Goal: Task Accomplishment & Management: Manage account settings

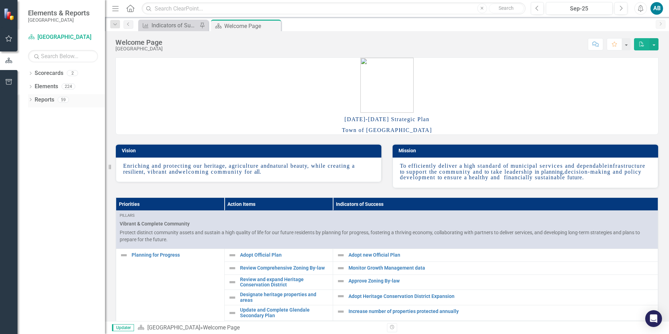
click at [30, 99] on icon "Dropdown" at bounding box center [30, 100] width 5 height 4
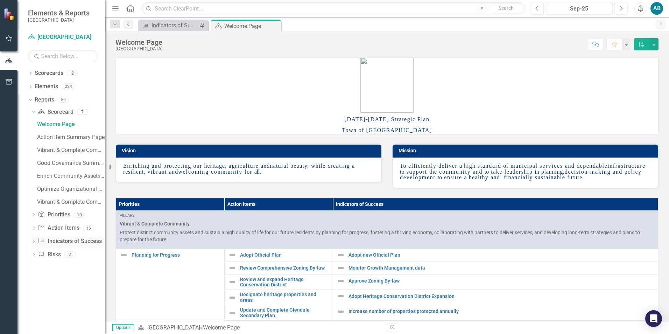
click at [33, 242] on icon "Dropdown" at bounding box center [33, 242] width 5 height 4
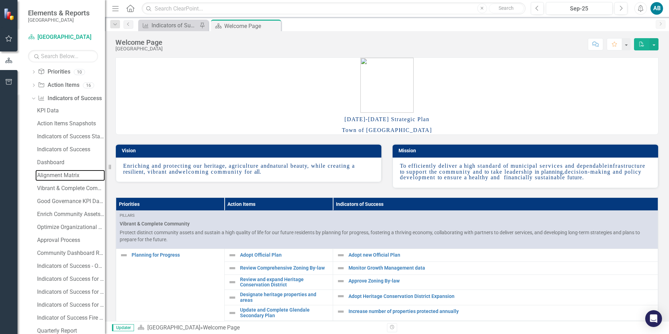
scroll to position [55, 0]
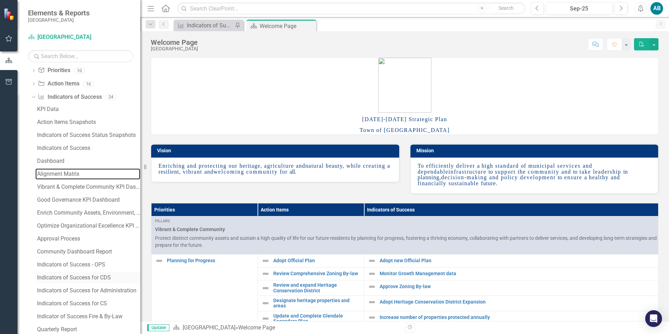
drag, startPoint x: 105, startPoint y: 256, endPoint x: 114, endPoint y: 275, distance: 21.0
click at [140, 261] on div "Resize" at bounding box center [143, 167] width 6 height 334
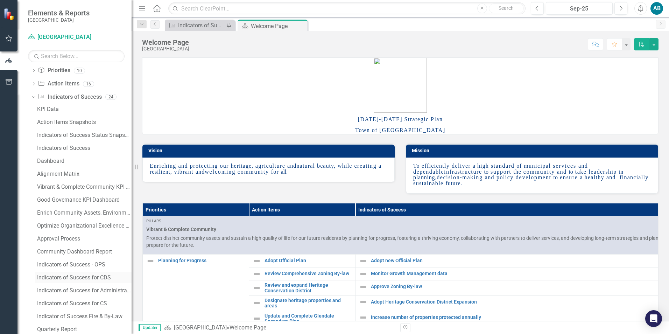
click at [107, 278] on div "Indicators of Success for CDS" at bounding box center [84, 277] width 94 height 6
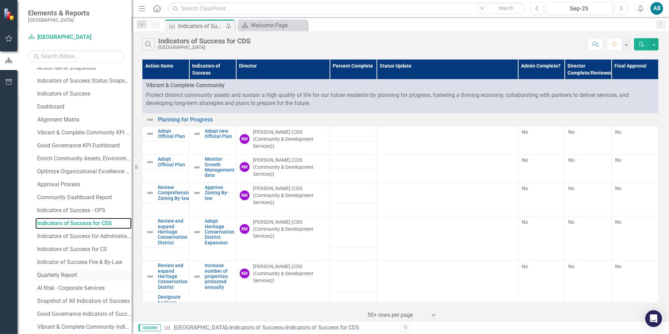
scroll to position [74, 0]
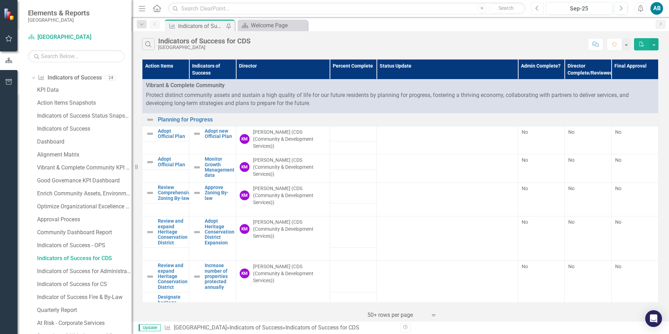
click at [533, 9] on button "Previous" at bounding box center [537, 8] width 13 height 13
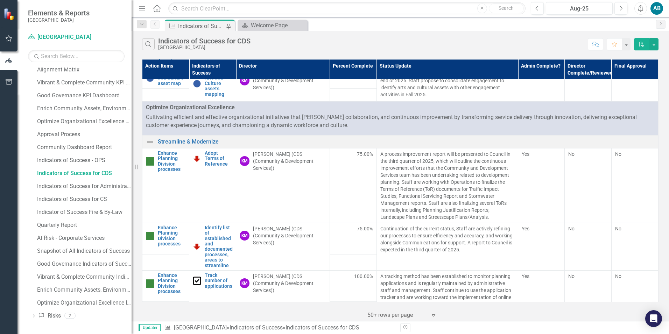
scroll to position [788, 0]
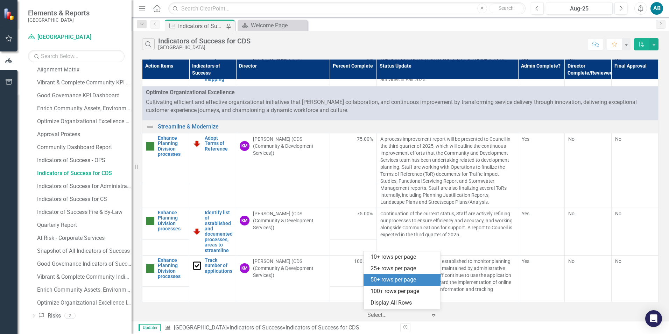
click at [431, 315] on icon "Expand" at bounding box center [433, 315] width 7 height 6
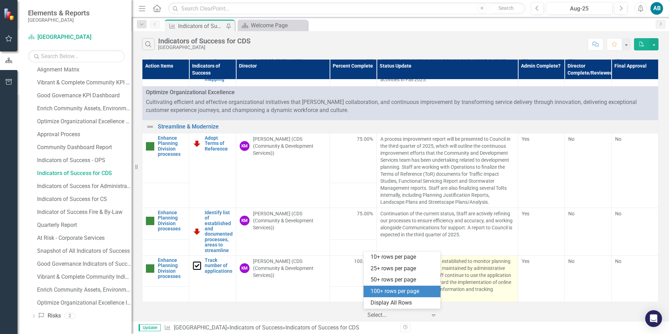
click at [406, 295] on div "100+ rows per page" at bounding box center [404, 291] width 66 height 8
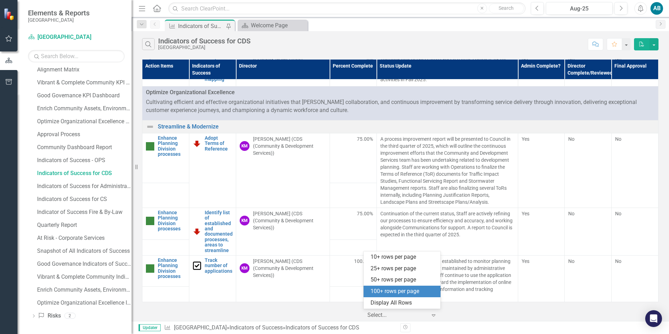
click at [434, 314] on icon "Expand" at bounding box center [433, 315] width 7 height 6
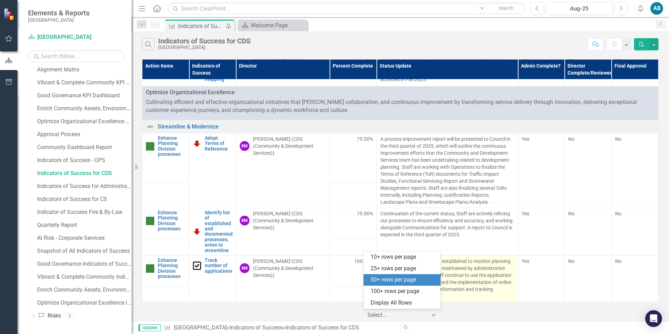
click at [401, 281] on div "50+ rows per page" at bounding box center [404, 280] width 66 height 8
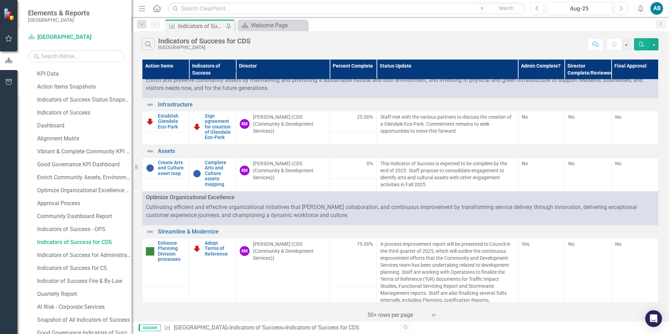
scroll to position [89, 0]
click at [656, 9] on div "AB" at bounding box center [656, 8] width 13 height 13
click at [633, 85] on link "Logout Log Out" at bounding box center [634, 88] width 55 height 13
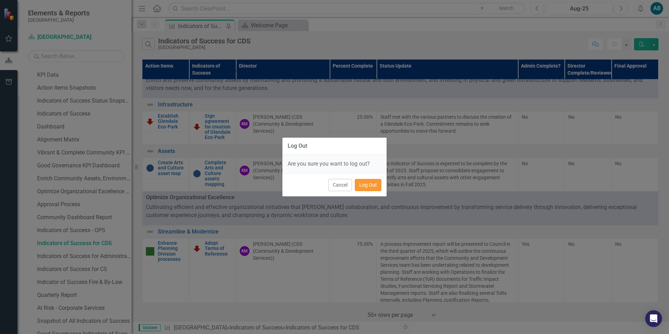
click at [368, 182] on button "Log Out" at bounding box center [368, 185] width 27 height 12
